Goal: Information Seeking & Learning: Learn about a topic

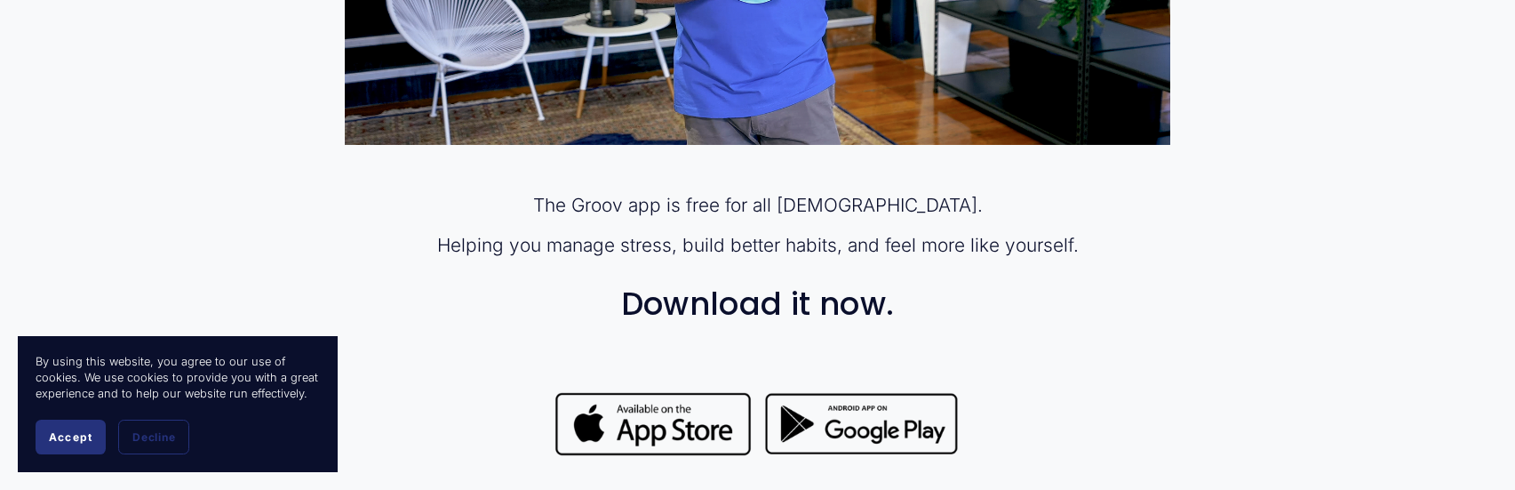
scroll to position [1422, 0]
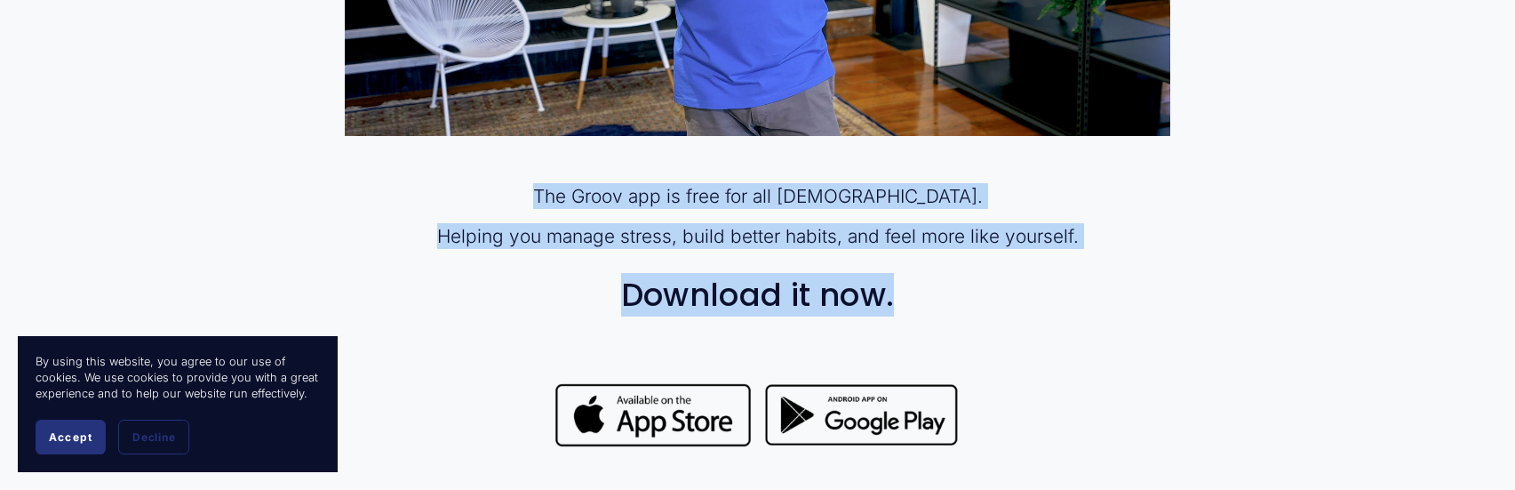
drag, startPoint x: 563, startPoint y: 193, endPoint x: 994, endPoint y: 259, distance: 435.3
click at [994, 259] on div "The Groov app is free for all [DEMOGRAPHIC_DATA]. Helping you manage stress, bu…" at bounding box center [757, 248] width 825 height 130
copy div "The Groov app is free for all [DEMOGRAPHIC_DATA]. Helping you manage stress, bu…"
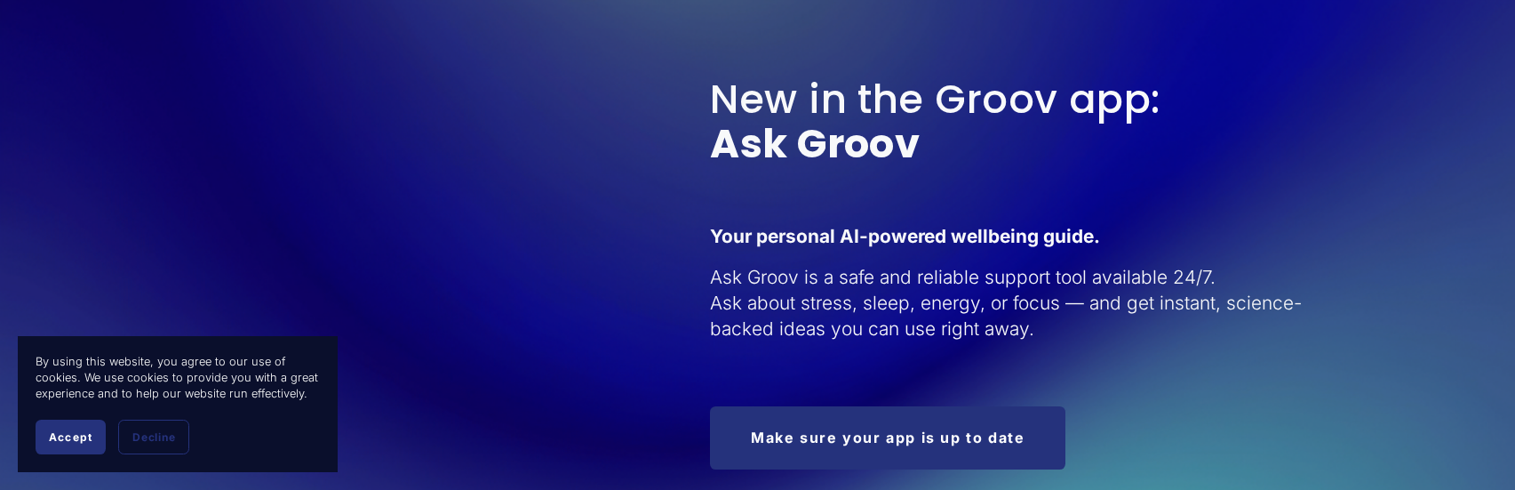
scroll to position [2044, 0]
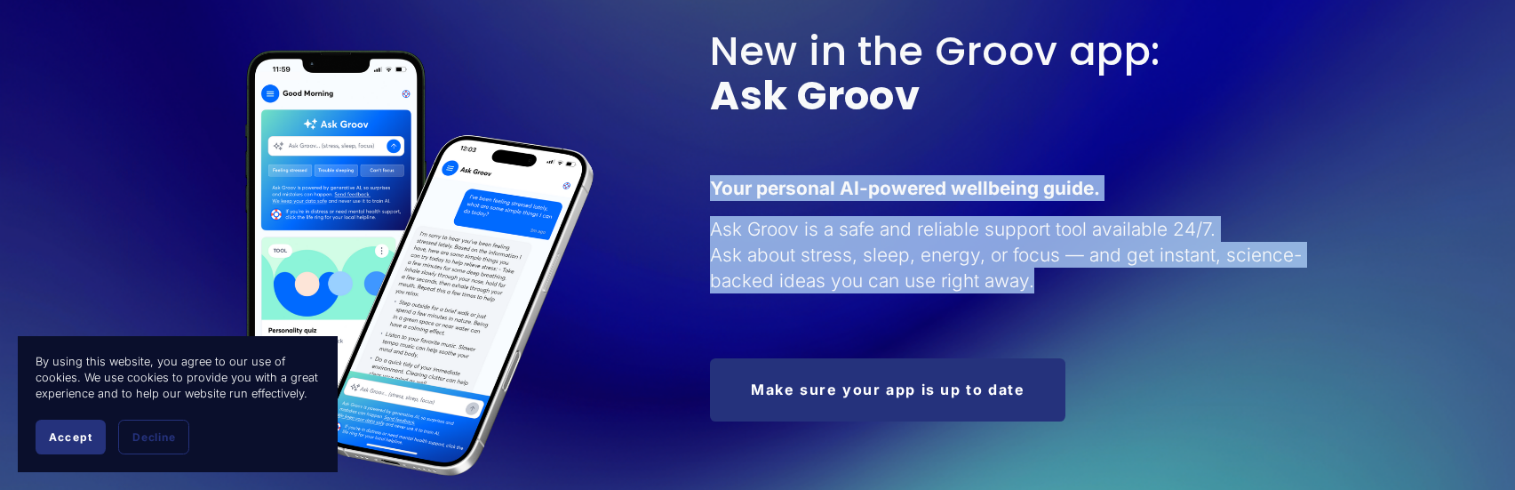
drag, startPoint x: 714, startPoint y: 186, endPoint x: 1207, endPoint y: 282, distance: 502.5
click at [1207, 282] on div "Your personal AI-powered wellbeing guide. Ask Groov is a safe and reliable supp…" at bounding box center [1018, 234] width 616 height 118
copy div "Your personal AI-powered wellbeing guide. Ask Groov is a safe and reliable supp…"
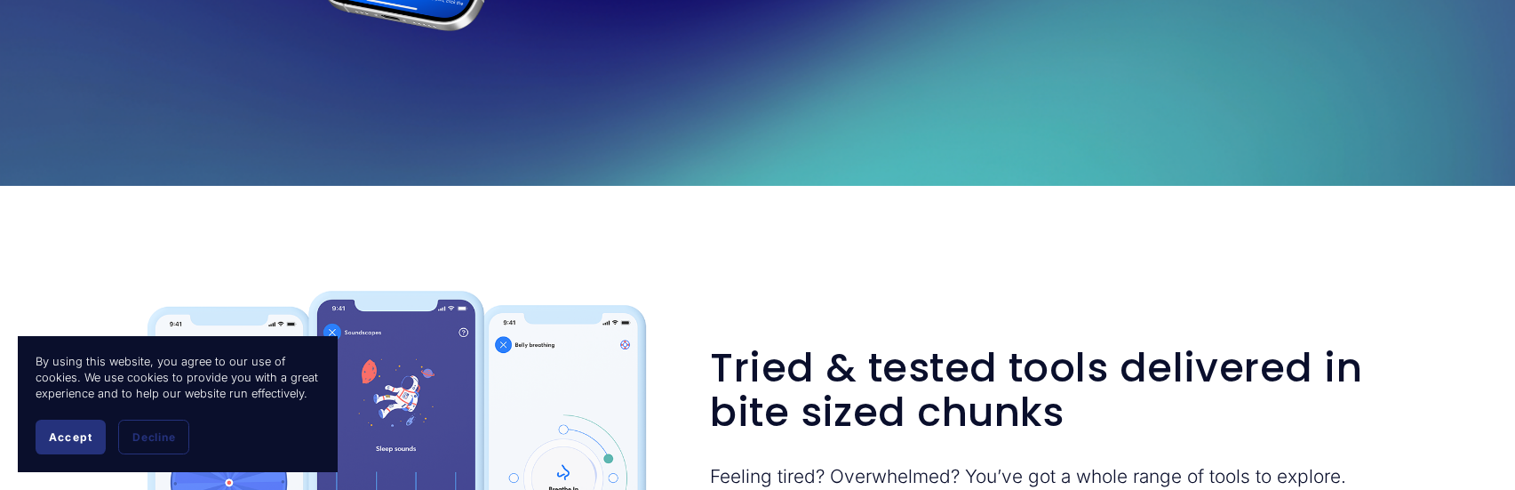
scroll to position [2666, 0]
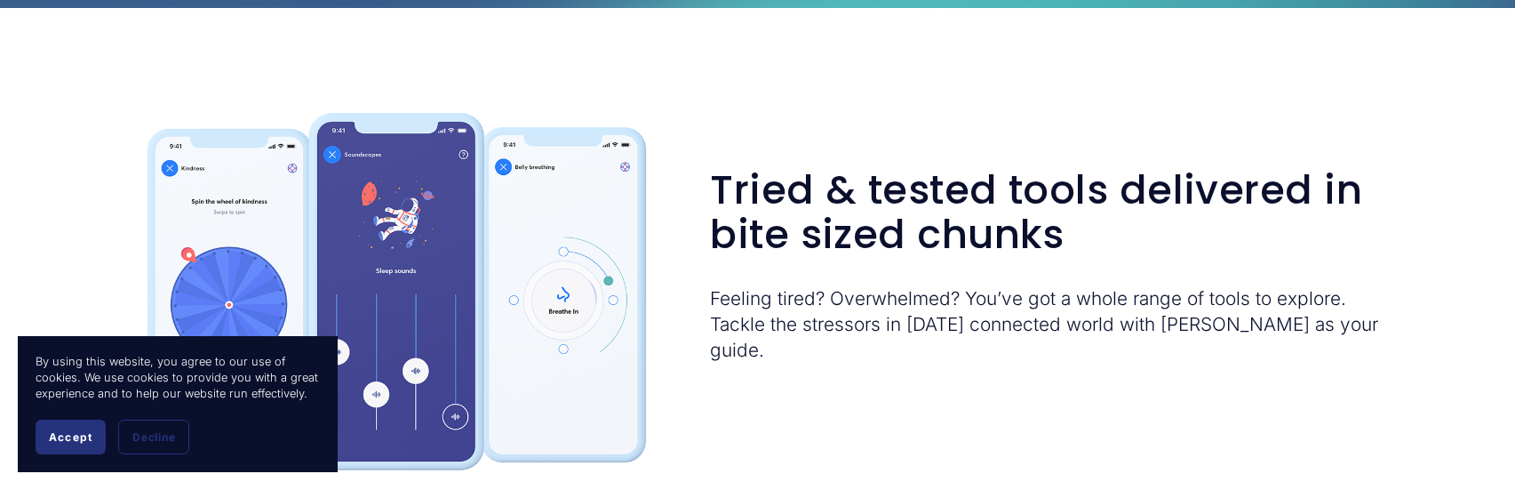
drag, startPoint x: 715, startPoint y: 193, endPoint x: 1149, endPoint y: 349, distance: 461.0
click at [1149, 349] on div "Tried & tested tools delivered in bite sized chunks Feeling tired? Overwhelmed?…" at bounding box center [1044, 265] width 668 height 195
copy div "Tried & tested tools delivered in bite sized chunks Feeling tired? Overwhelmed?…"
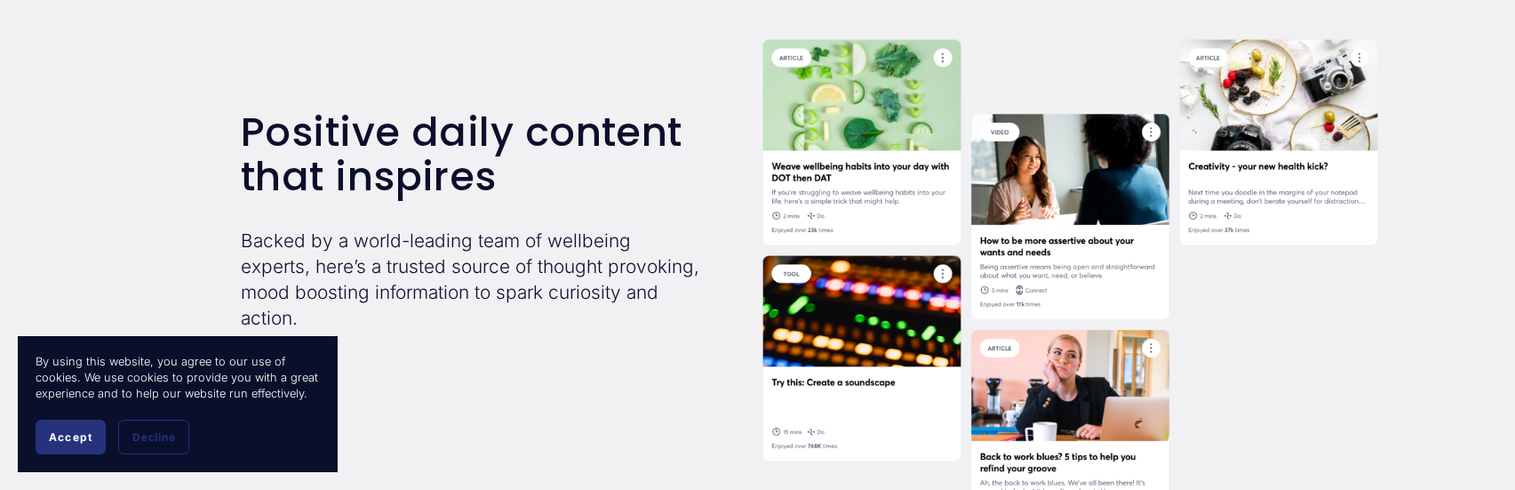
scroll to position [3377, 0]
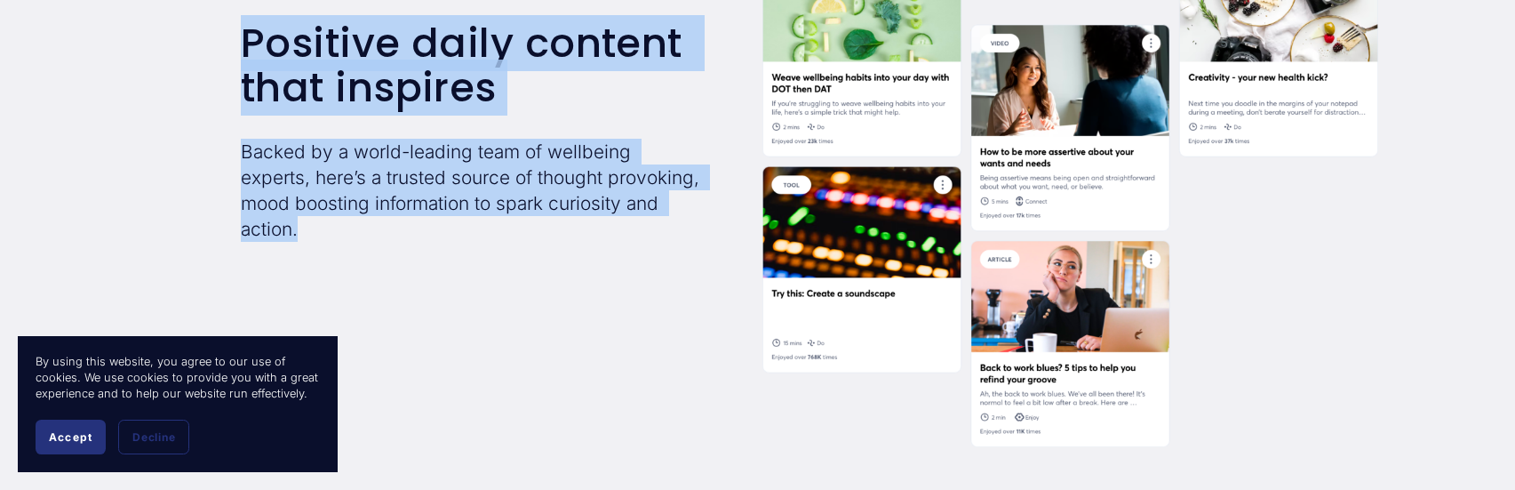
drag, startPoint x: 244, startPoint y: 44, endPoint x: 439, endPoint y: 240, distance: 275.9
click at [439, 240] on div "Positive daily content that inspires Backed by a world-leading team of wellbein…" at bounding box center [470, 131] width 459 height 220
copy div "Positive daily content that inspires Backed by a world-leading team of wellbein…"
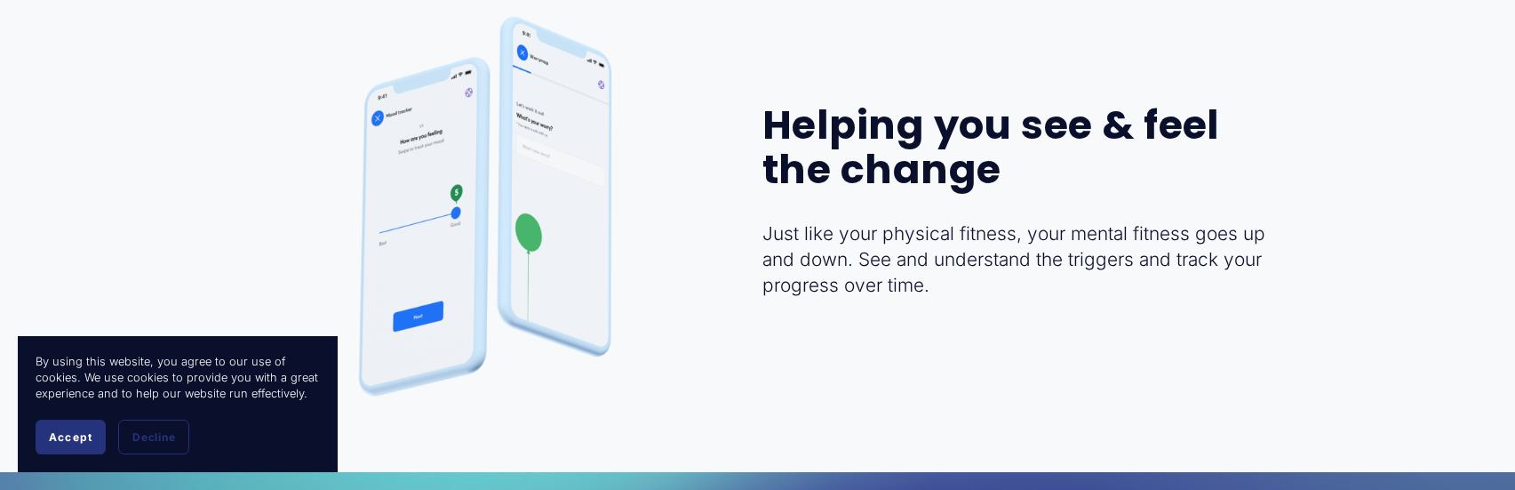
scroll to position [3999, 0]
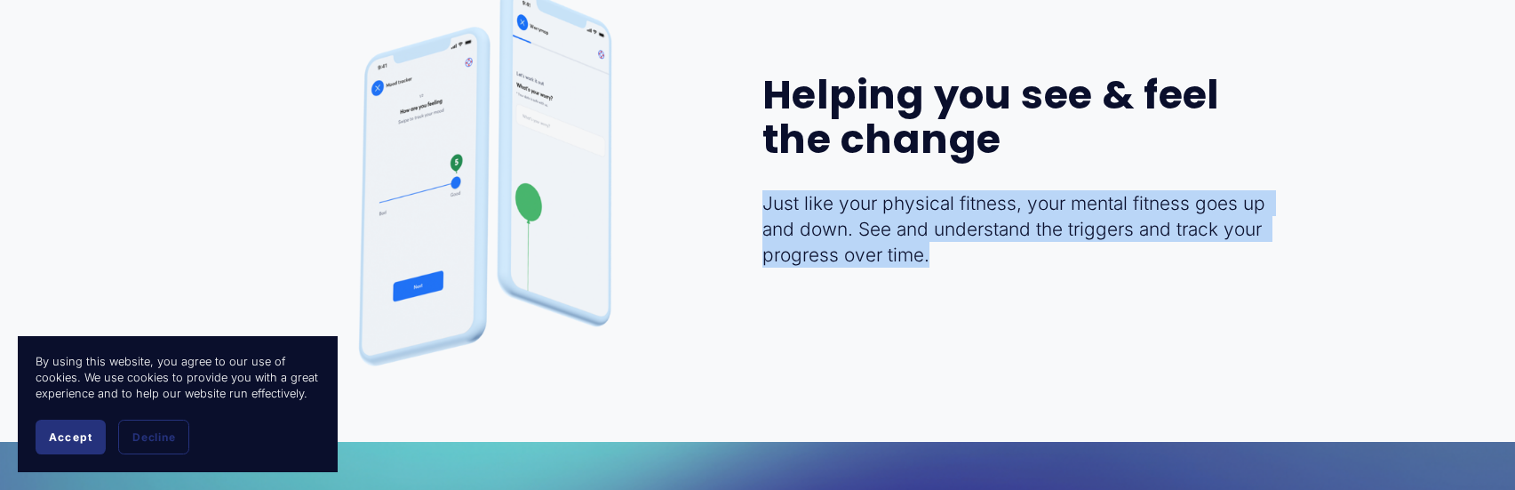
drag, startPoint x: 763, startPoint y: 207, endPoint x: 928, endPoint y: 269, distance: 175.8
click at [928, 267] on p "Just like your physical fitness, your mental fitness goes up and down. See and …" at bounding box center [1018, 228] width 512 height 77
copy p "Just like your physical fitness, your mental fitness goes up and down. See and …"
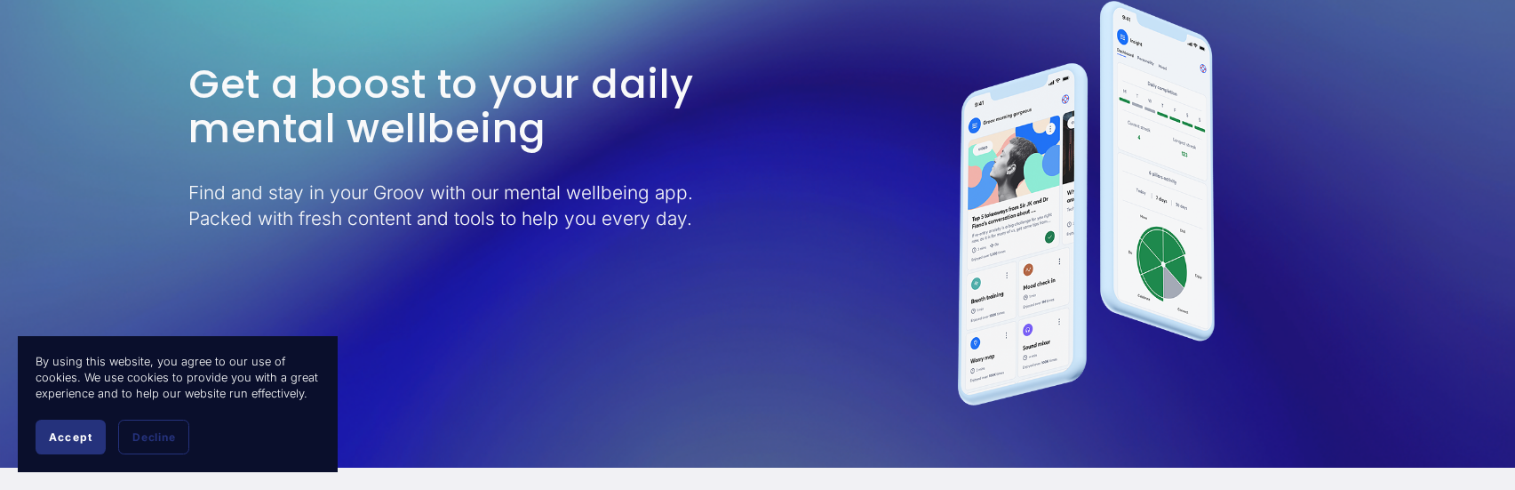
scroll to position [4532, 0]
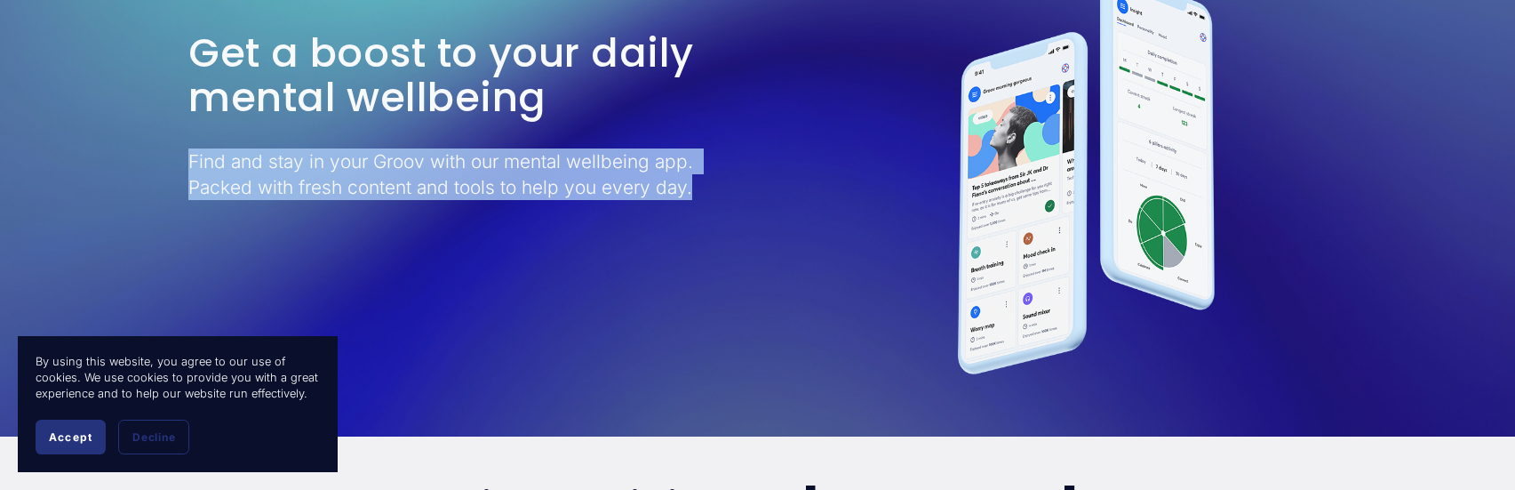
drag, startPoint x: 190, startPoint y: 166, endPoint x: 736, endPoint y: 201, distance: 546.8
click at [736, 201] on div "Get a boost to your daily mental wellbeing Find and stay in your Groov with our…" at bounding box center [757, 172] width 1515 height 428
copy p "Find and stay in your Groov with our mental wellbeing app. Packed with fresh co…"
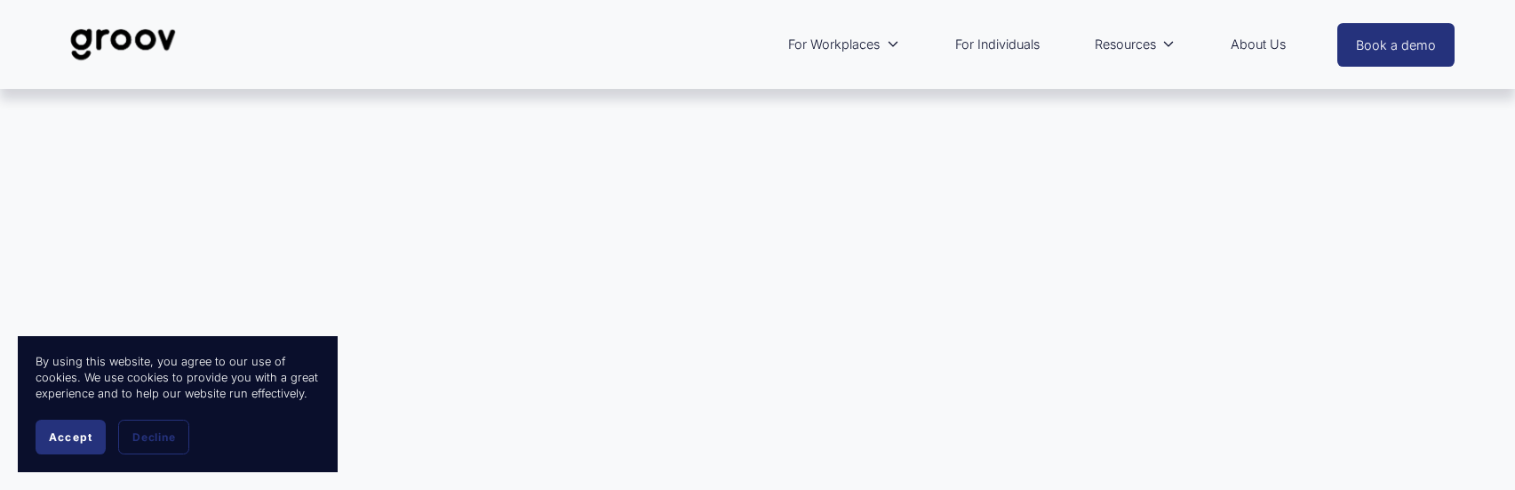
scroll to position [0, 0]
